Goal: Task Accomplishment & Management: Use online tool/utility

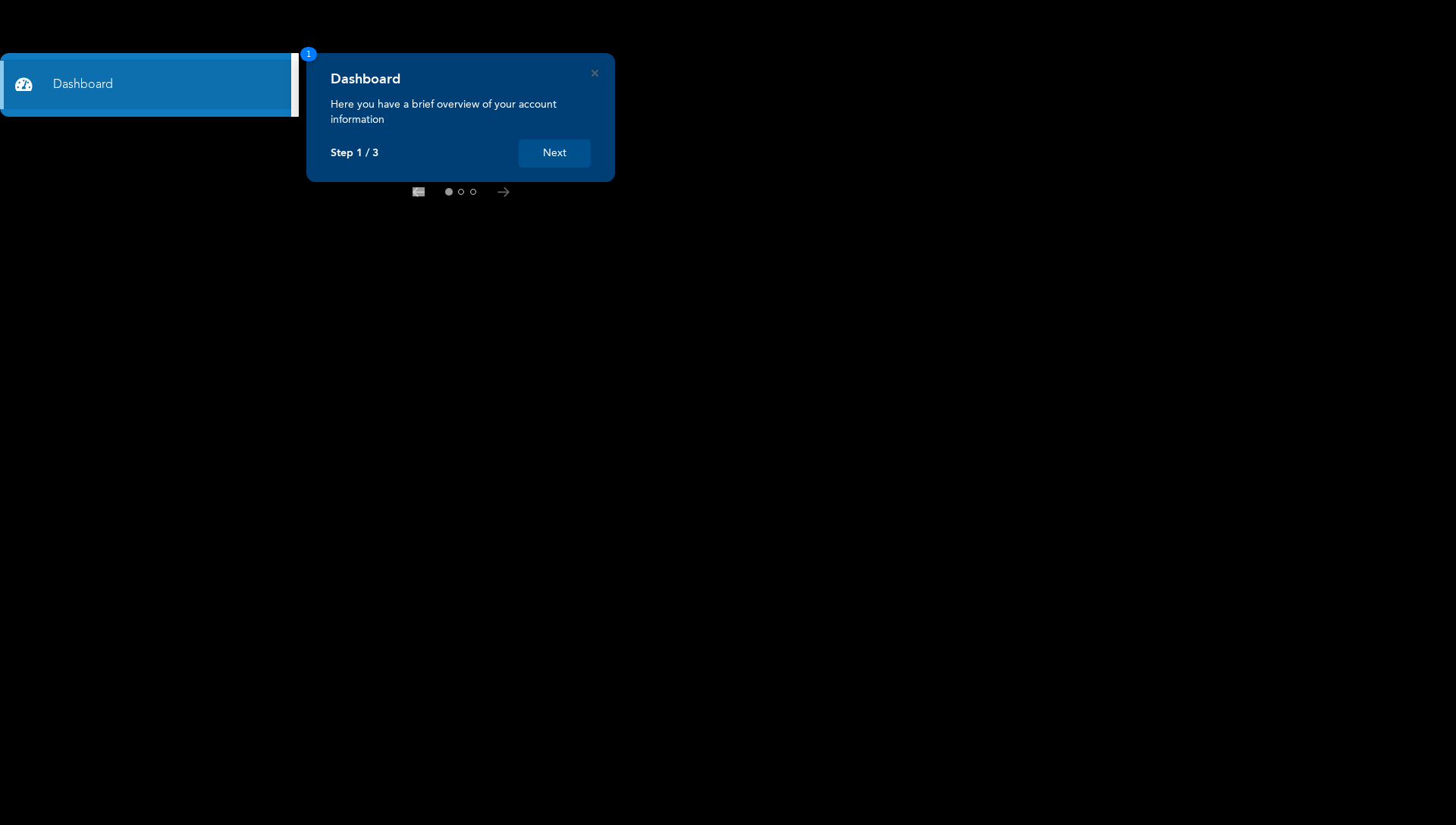
click at [576, 152] on button "Next" at bounding box center [554, 154] width 72 height 28
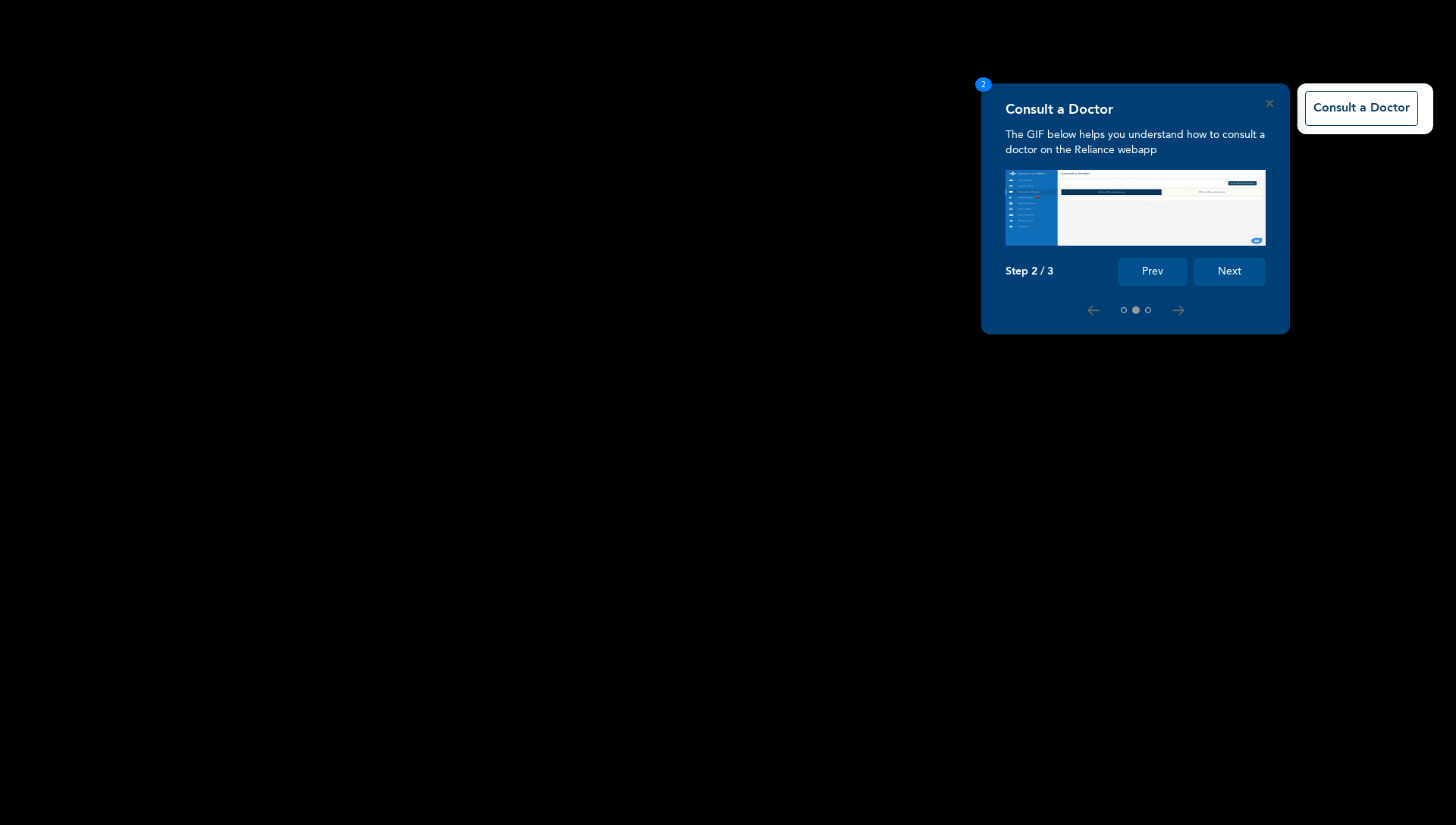
click at [1245, 276] on button "Next" at bounding box center [1229, 272] width 72 height 28
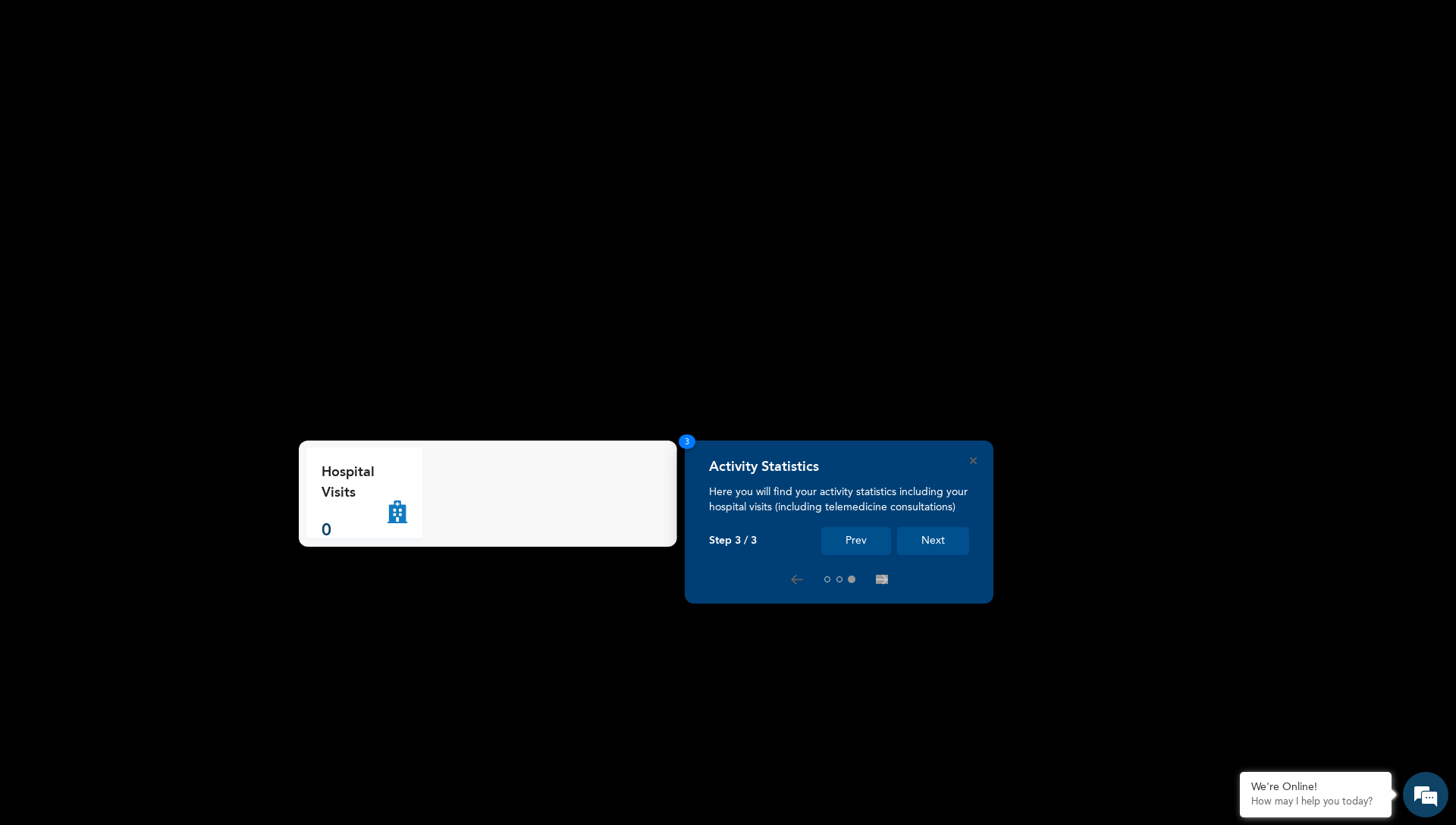
click at [925, 539] on button "Next" at bounding box center [932, 541] width 72 height 28
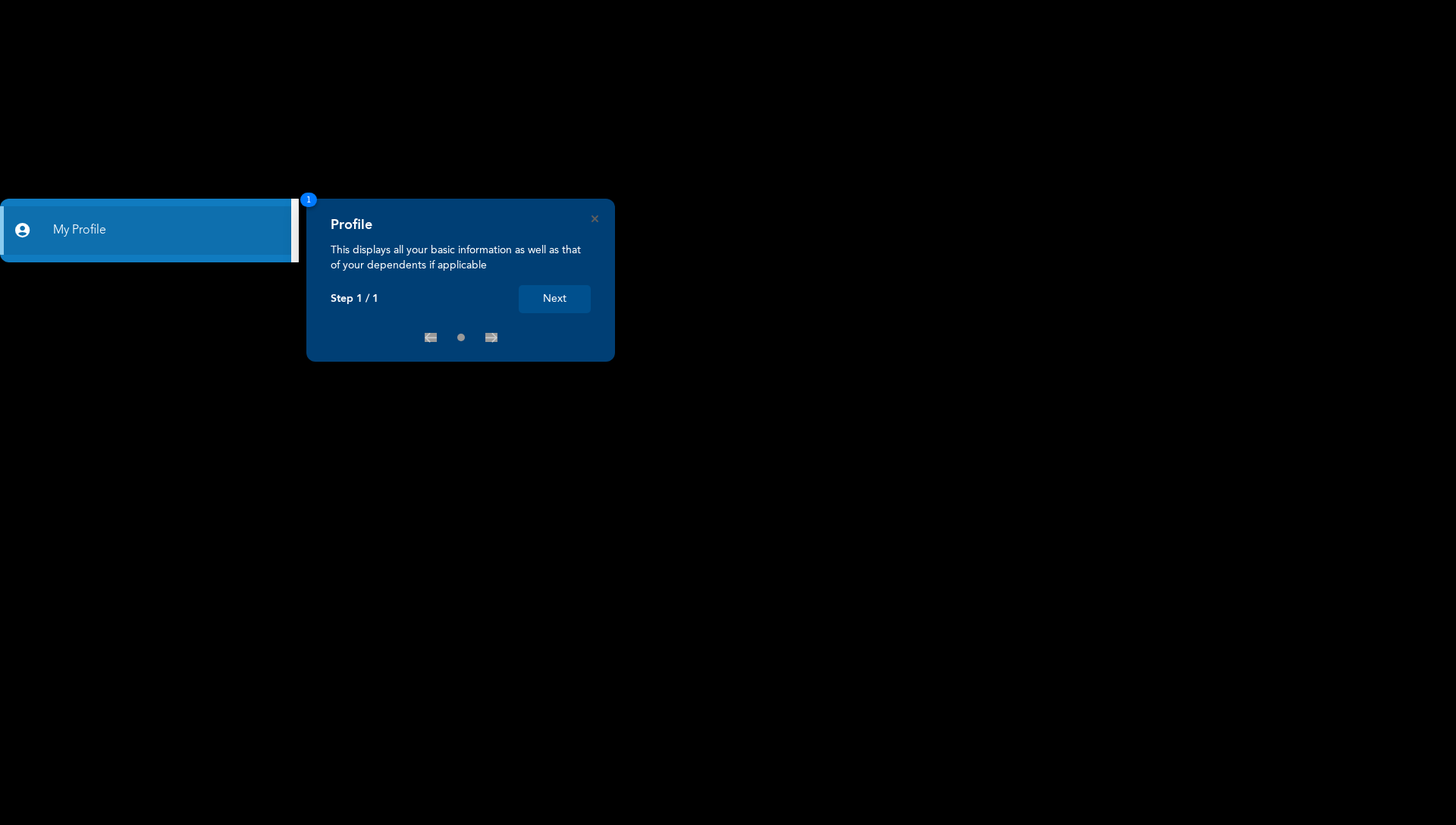
click at [559, 305] on button "Next" at bounding box center [554, 300] width 72 height 28
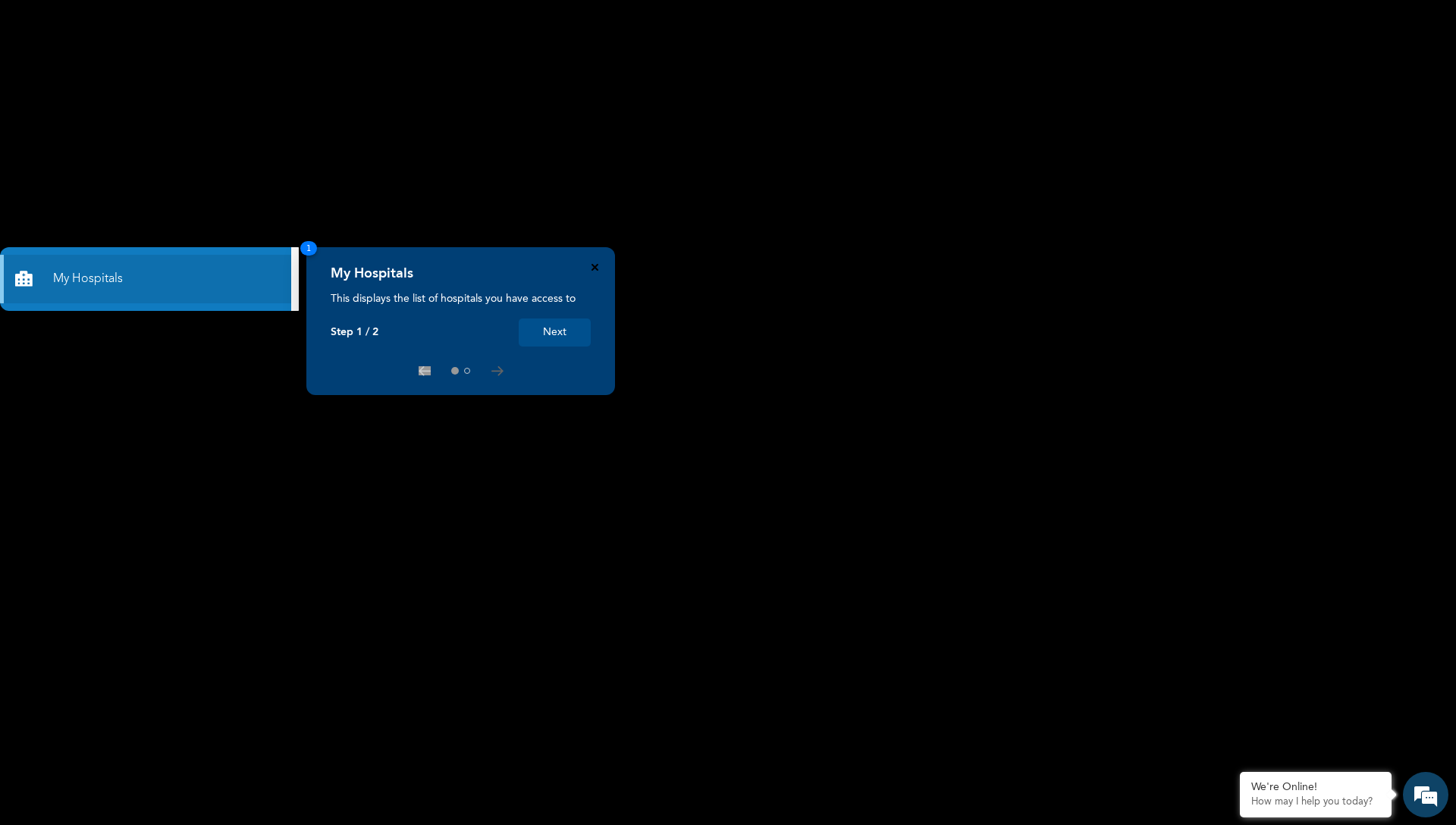
click at [596, 268] on icon "Close" at bounding box center [595, 268] width 7 height 7
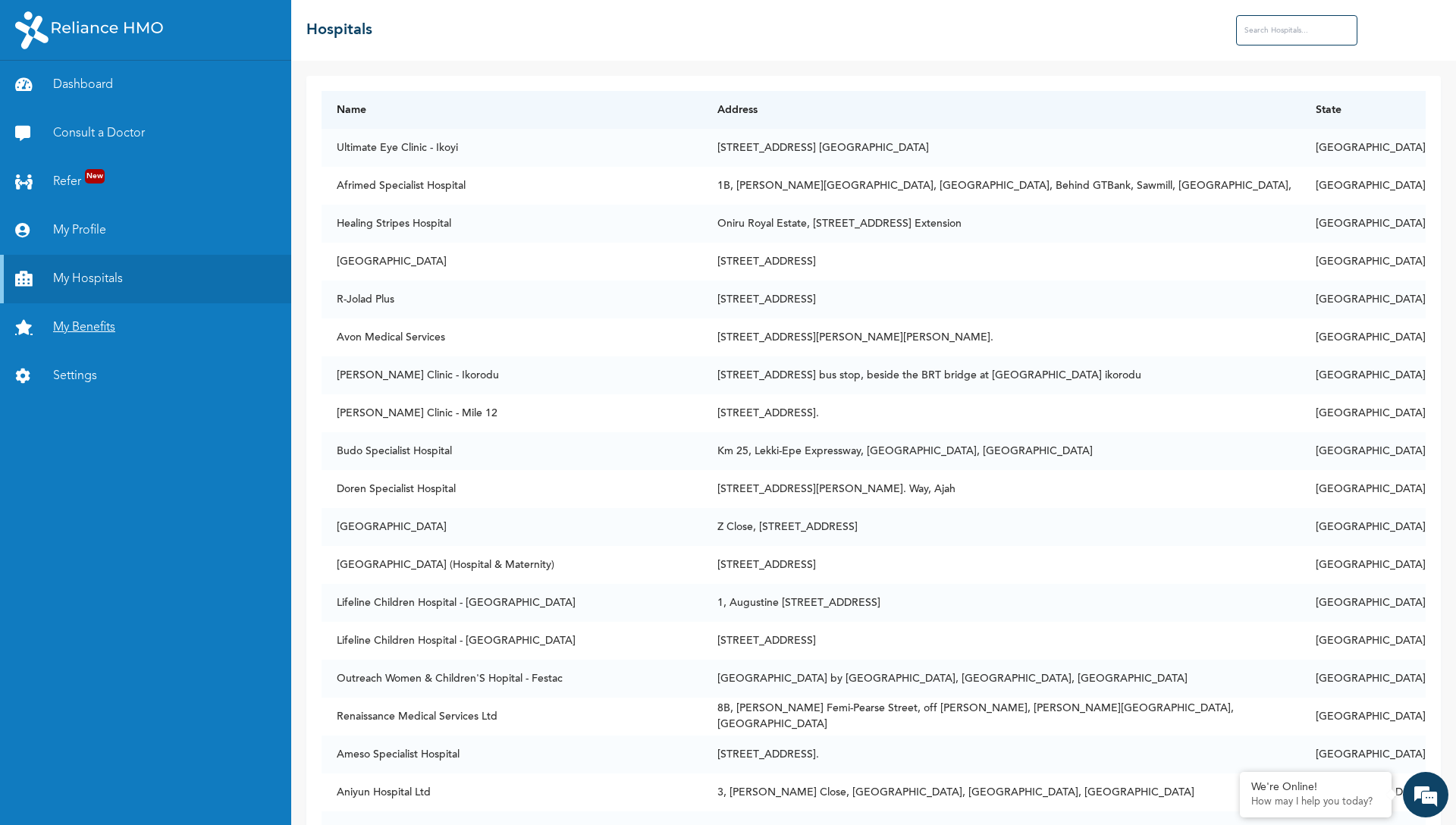
click at [123, 322] on link "My Benefits" at bounding box center [146, 327] width 292 height 49
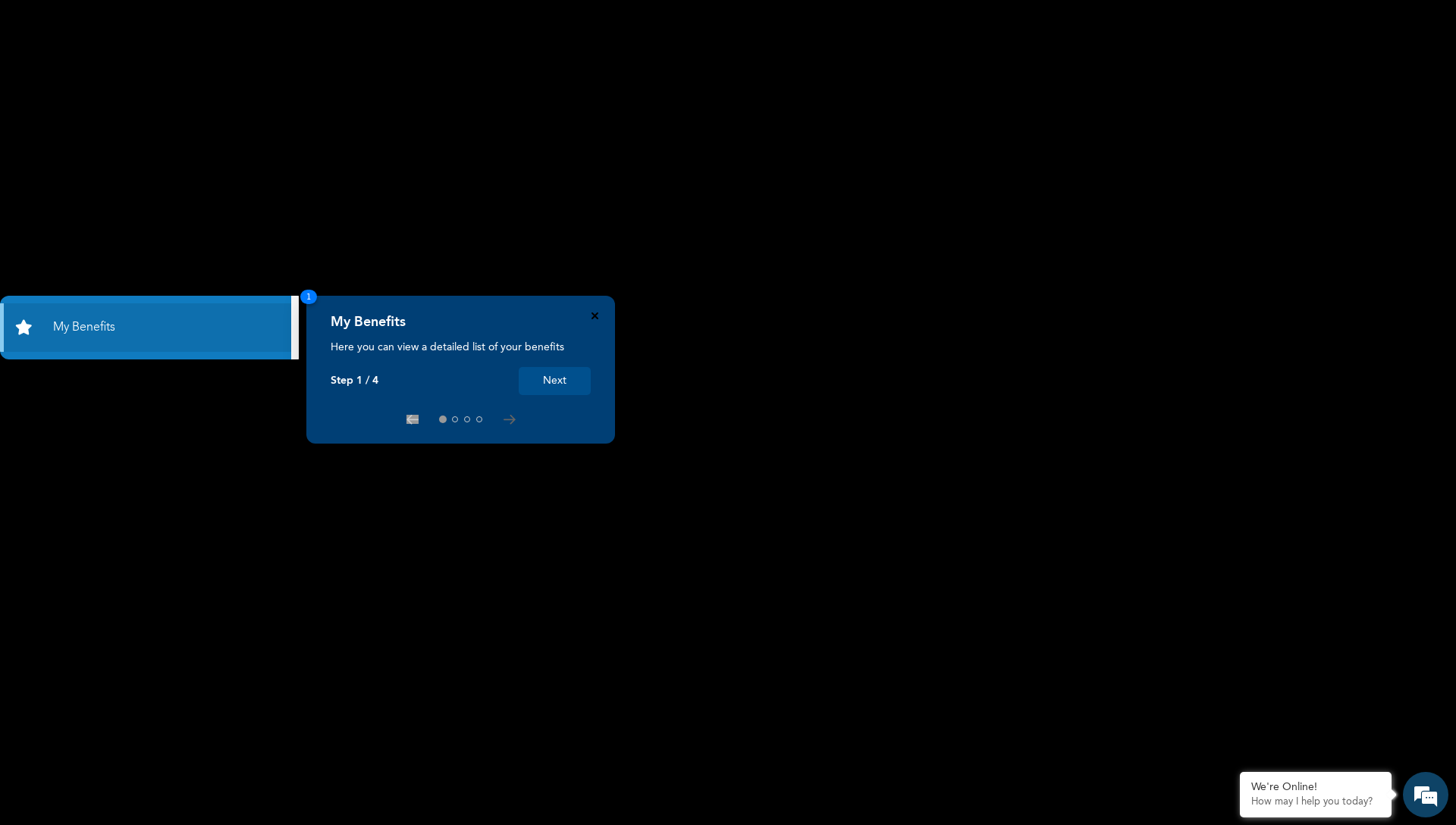
click at [593, 318] on icon "Close" at bounding box center [595, 316] width 7 height 7
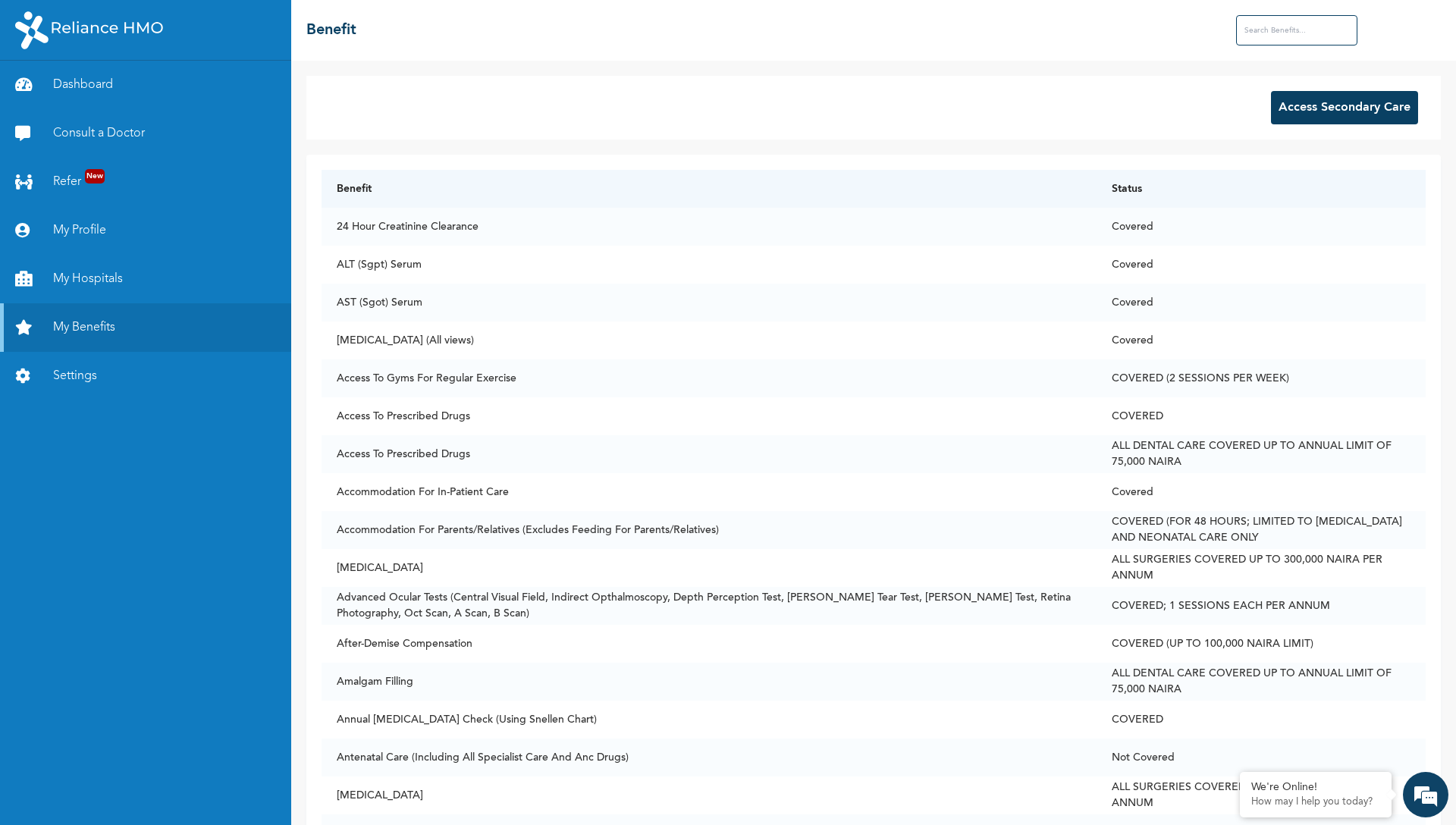
click at [1305, 114] on button "Access Secondary Care" at bounding box center [1344, 108] width 147 height 34
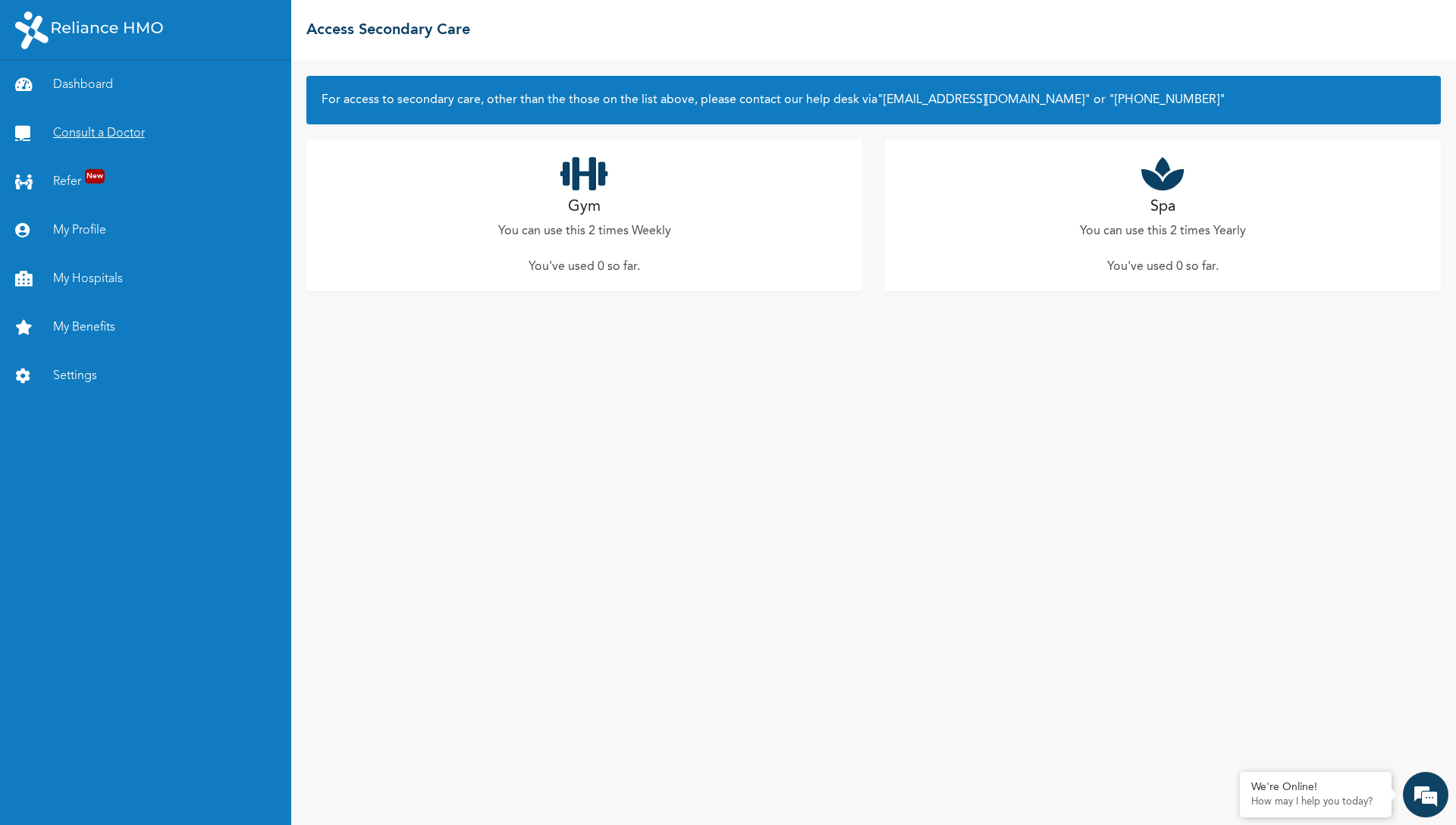
click at [97, 132] on link "Consult a Doctor" at bounding box center [146, 133] width 292 height 49
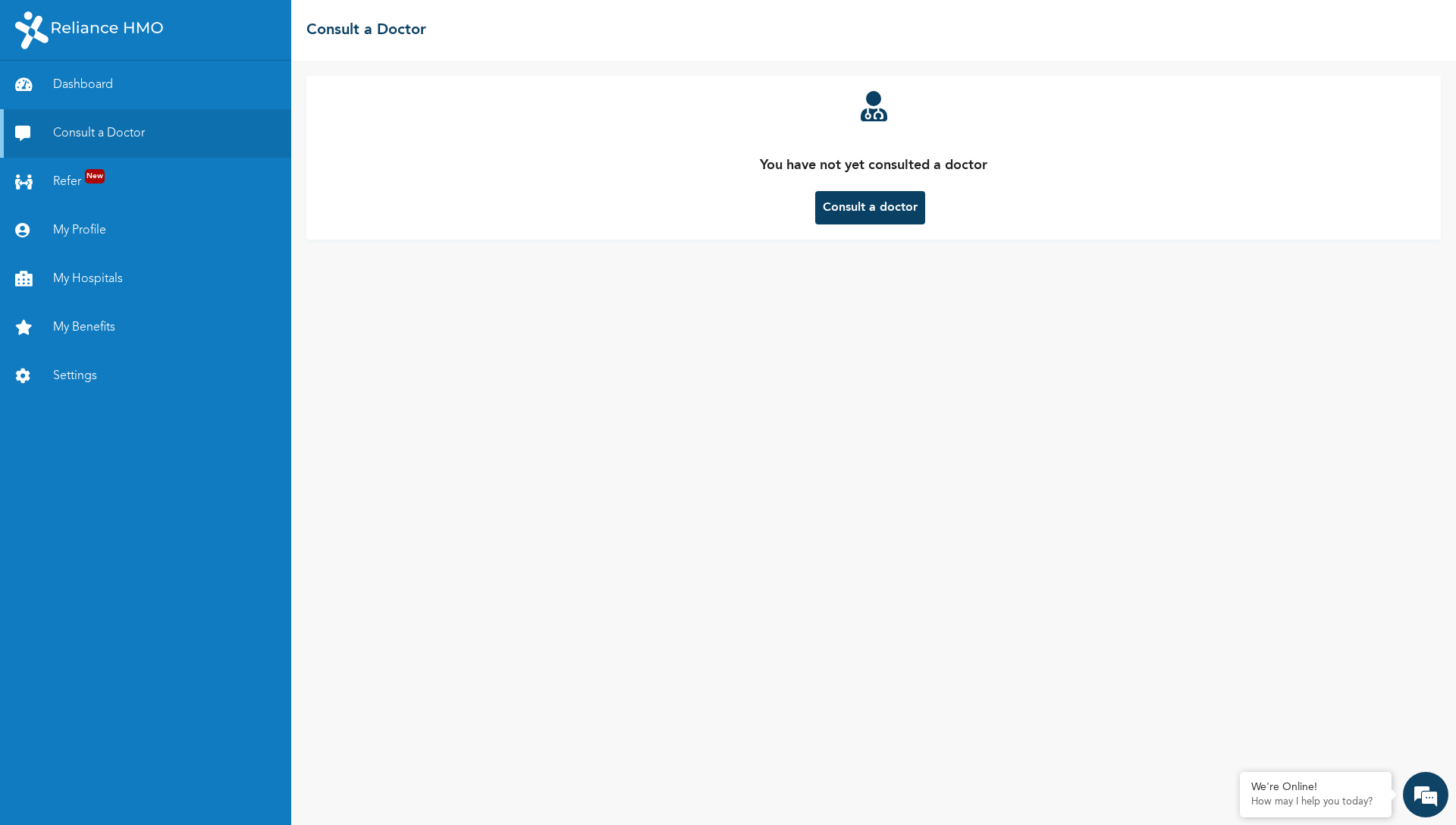
click at [868, 202] on button "Consult a doctor" at bounding box center [870, 208] width 110 height 34
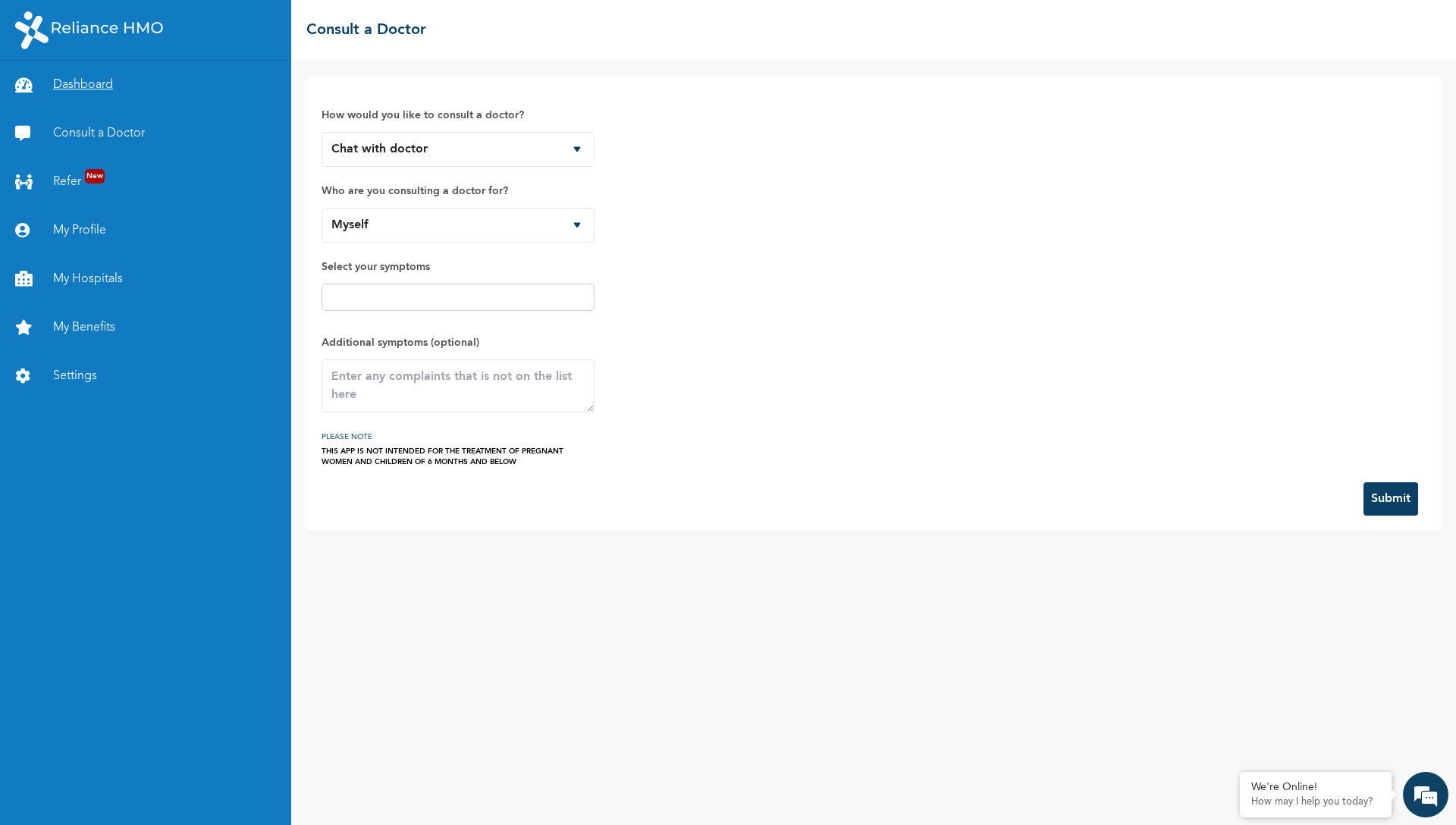
click at [79, 85] on link "Dashboard" at bounding box center [146, 84] width 292 height 49
